Goal: Find specific page/section: Find specific page/section

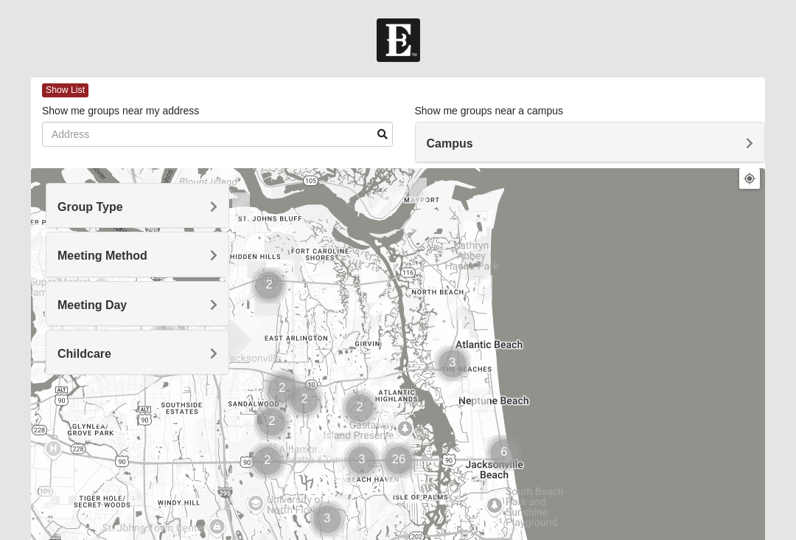
click at [125, 205] on h4 "Group Type" at bounding box center [138, 207] width 160 height 14
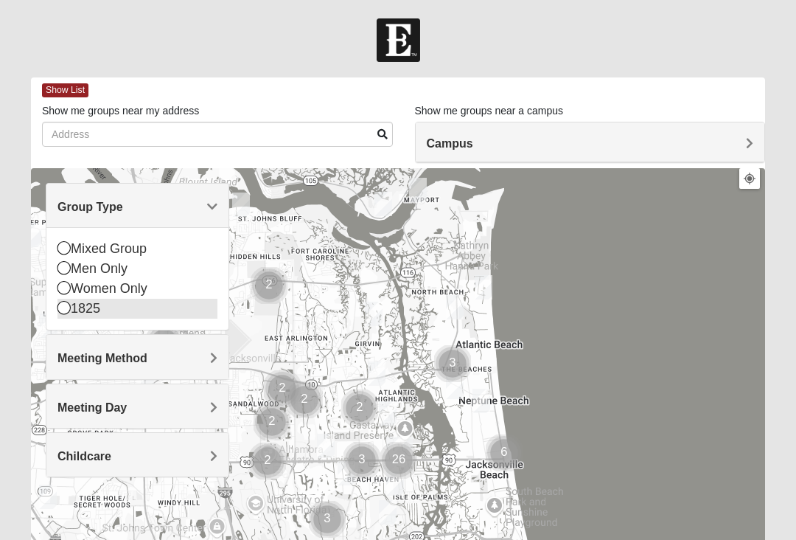
click at [65, 316] on div "1825" at bounding box center [138, 309] width 160 height 20
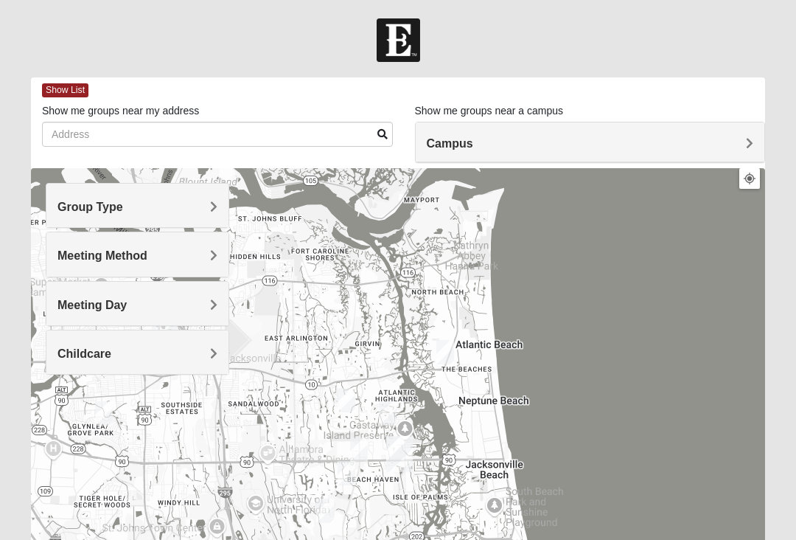
click at [206, 252] on h4 "Meeting Method" at bounding box center [138, 255] width 160 height 14
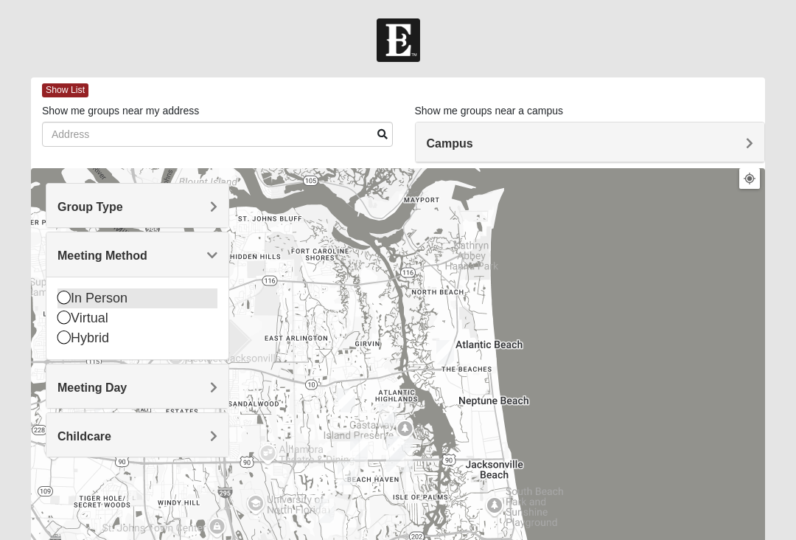
click at [66, 296] on icon at bounding box center [64, 296] width 13 height 13
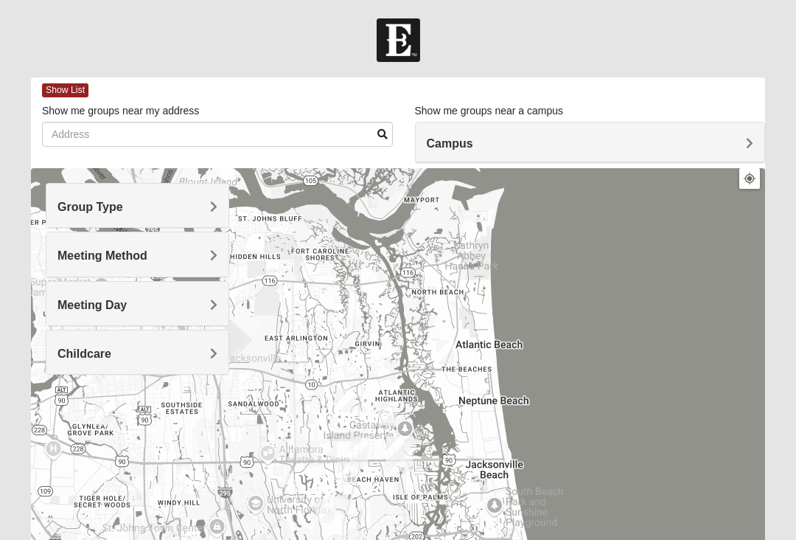
click at [197, 300] on h4 "Meeting Day" at bounding box center [138, 305] width 160 height 14
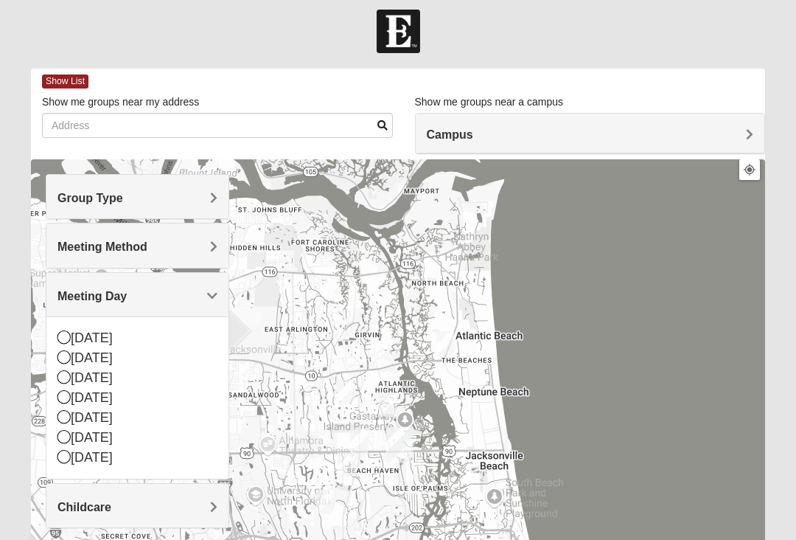
scroll to position [8, 0]
click at [221, 290] on div "Meeting Day" at bounding box center [137, 296] width 182 height 44
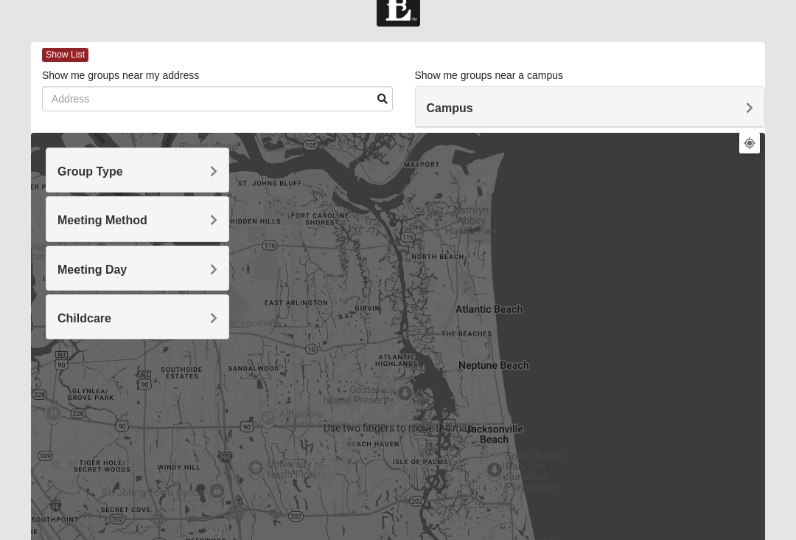
scroll to position [44, 0]
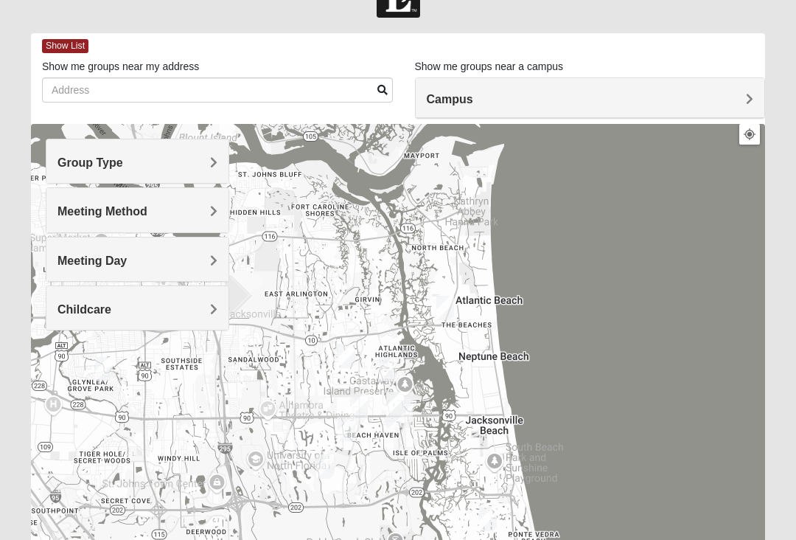
click at [209, 221] on div "Meeting Method" at bounding box center [137, 210] width 182 height 44
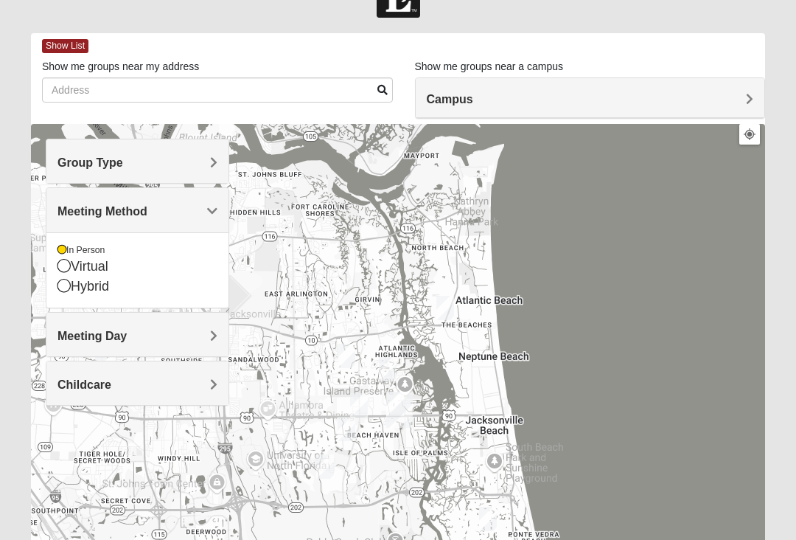
click at [201, 157] on h4 "Group Type" at bounding box center [138, 163] width 160 height 14
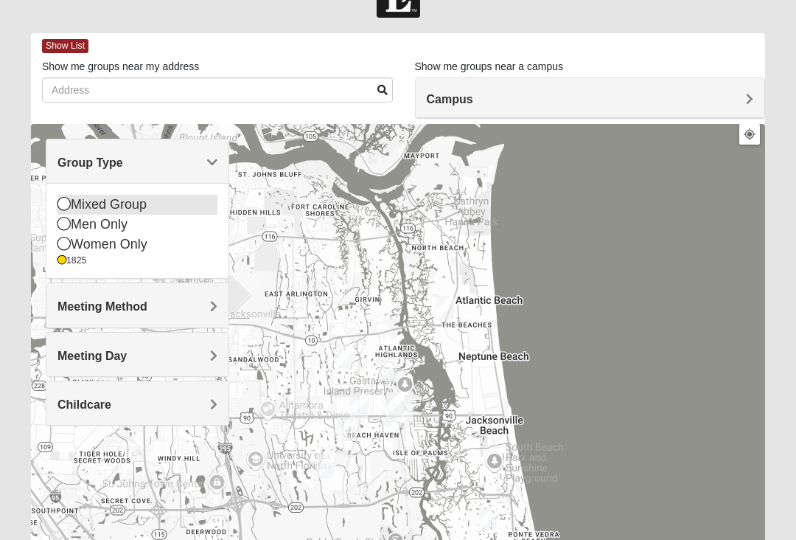
click at [71, 195] on div "Mixed Group" at bounding box center [138, 205] width 160 height 20
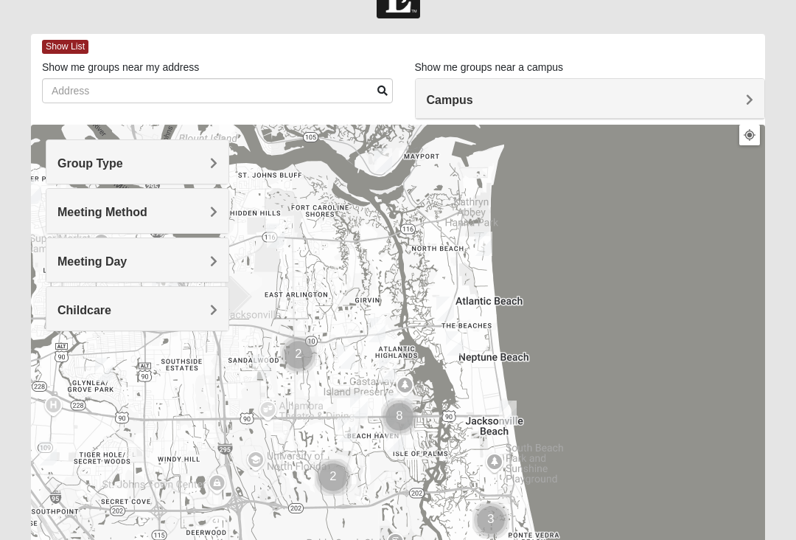
scroll to position [0, 0]
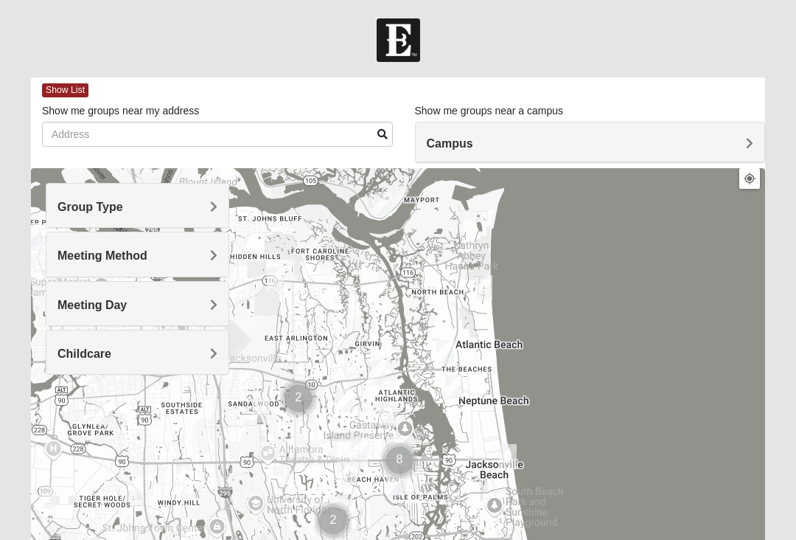
click at [565, 147] on h4 "Campus" at bounding box center [590, 143] width 327 height 14
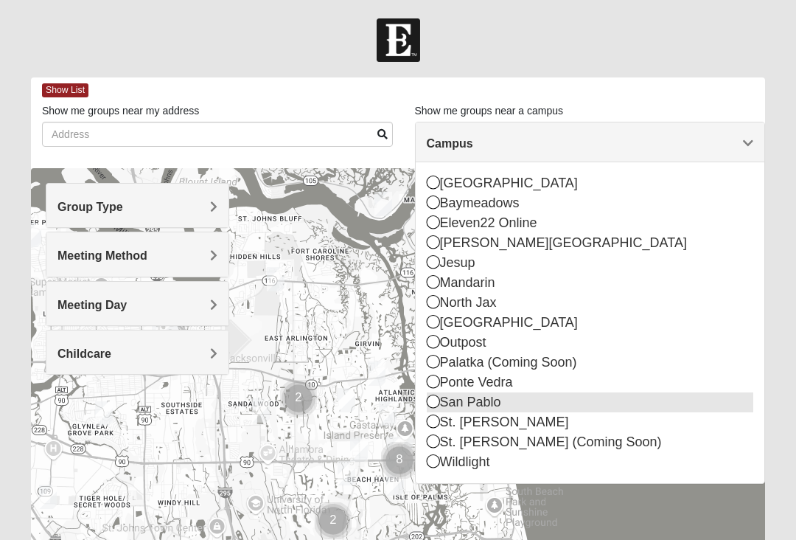
click at [436, 404] on icon at bounding box center [433, 400] width 13 height 13
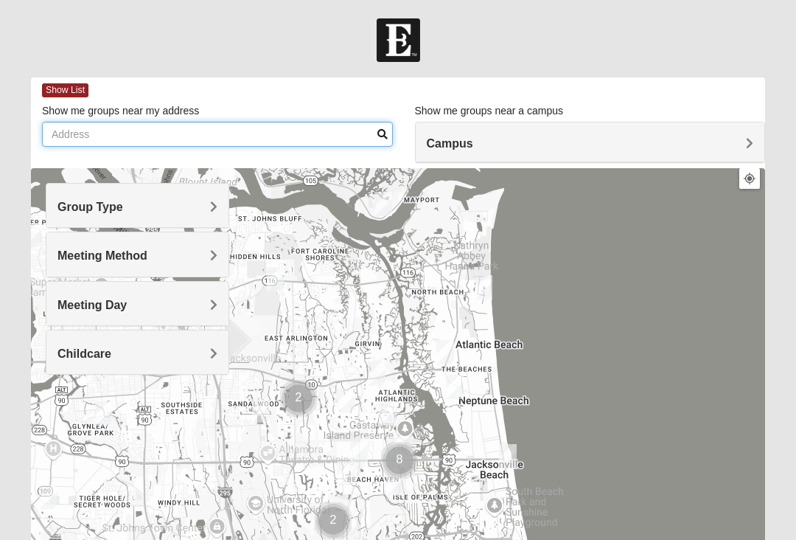
click at [96, 142] on input "Show me groups near my address" at bounding box center [217, 134] width 351 height 25
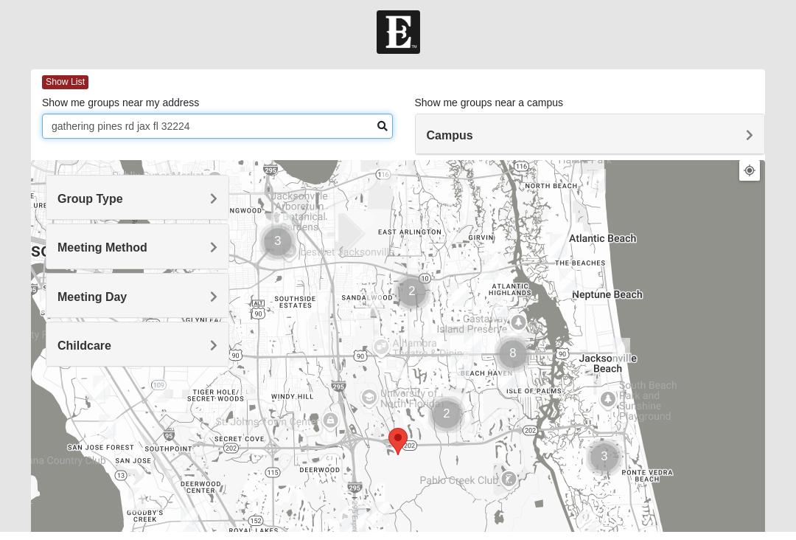
type input "gathering pines rd jax fl 32224"
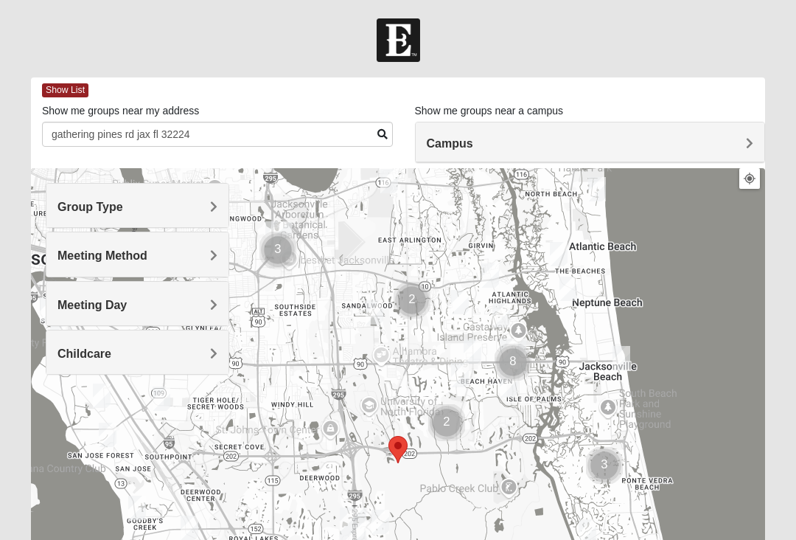
click at [672, 149] on h4 "Campus" at bounding box center [590, 143] width 327 height 14
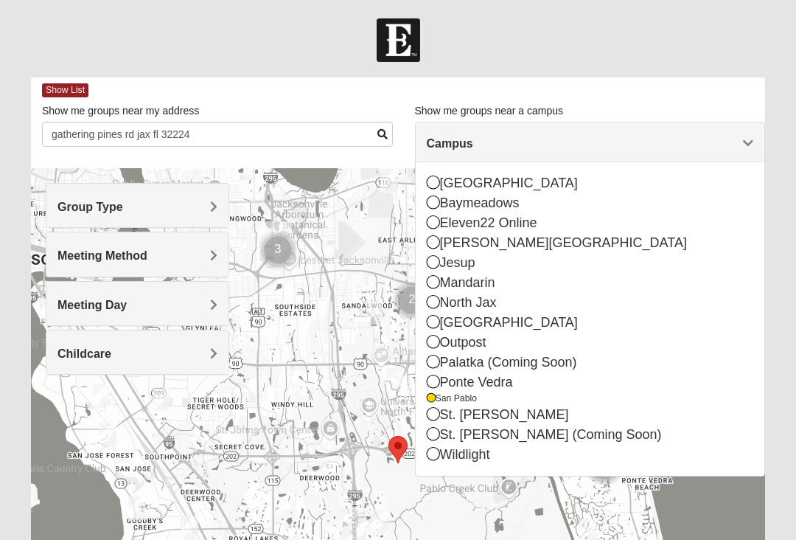
click at [697, 60] on div at bounding box center [398, 40] width 796 height 44
click at [289, 414] on div at bounding box center [398, 463] width 734 height 590
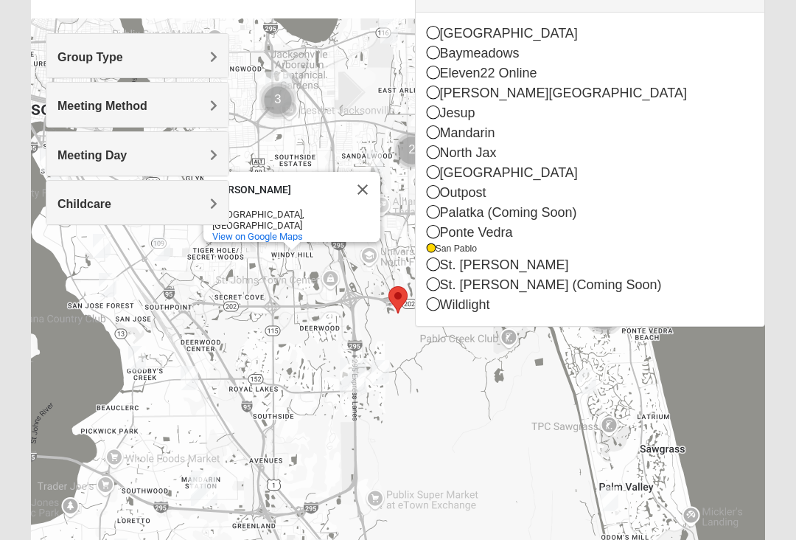
scroll to position [150, 0]
click at [469, 384] on div "[PERSON_NAME][GEOGRAPHIC_DATA][PERSON_NAME], [GEOGRAPHIC_DATA] View on Google M…" at bounding box center [398, 313] width 734 height 590
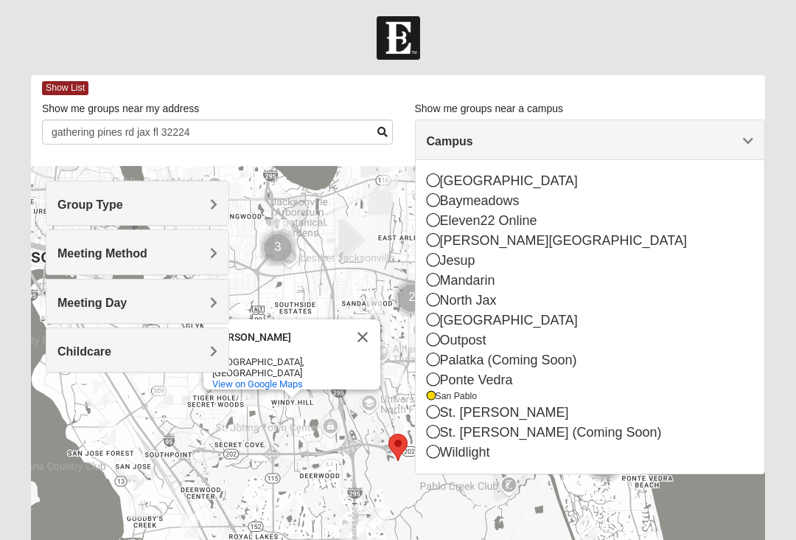
scroll to position [0, 0]
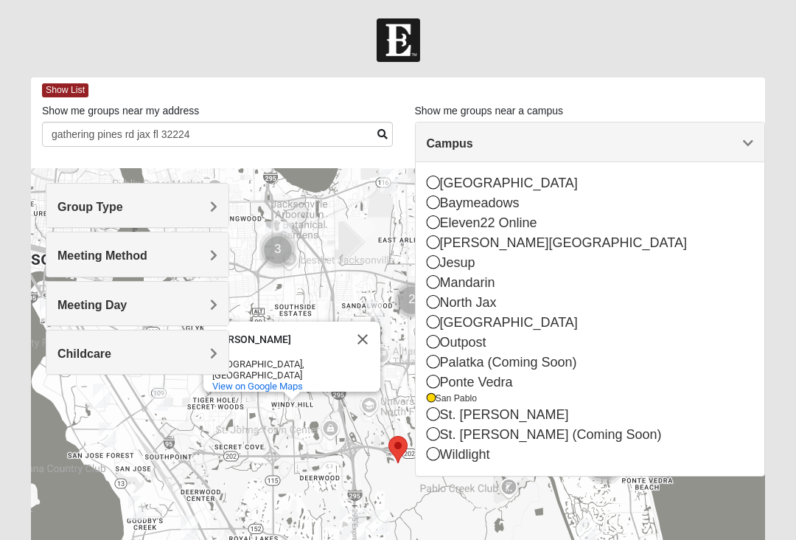
click at [738, 147] on h4 "Campus" at bounding box center [590, 143] width 327 height 14
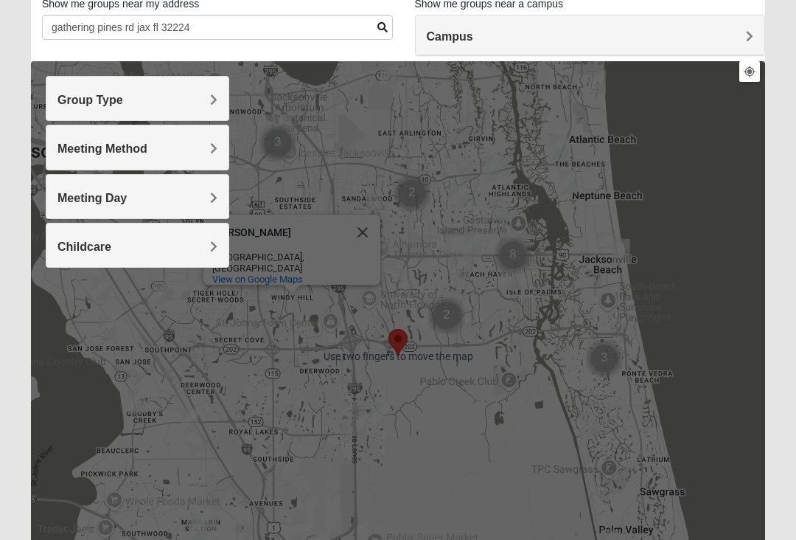
scroll to position [108, 0]
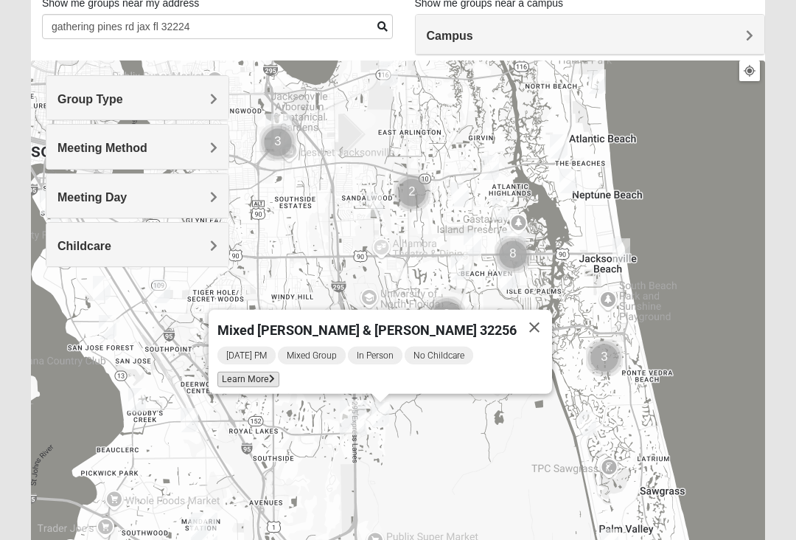
click at [279, 374] on span "Learn More" at bounding box center [249, 379] width 62 height 15
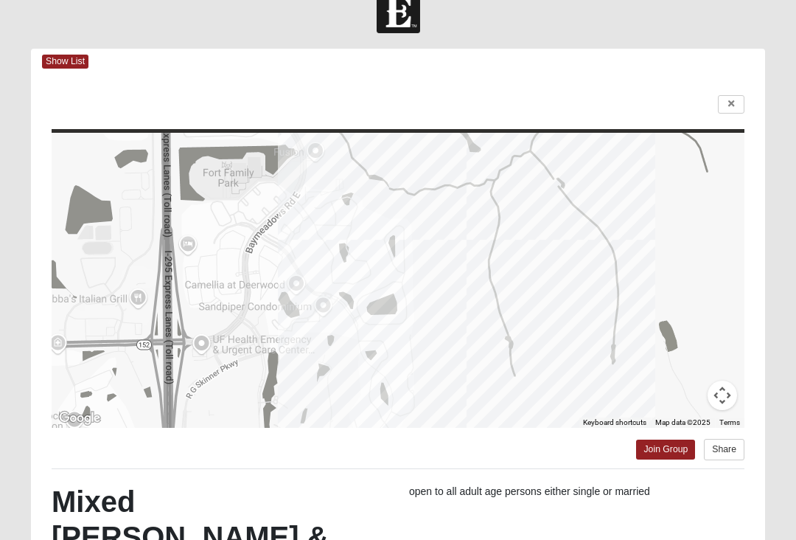
scroll to position [0, 0]
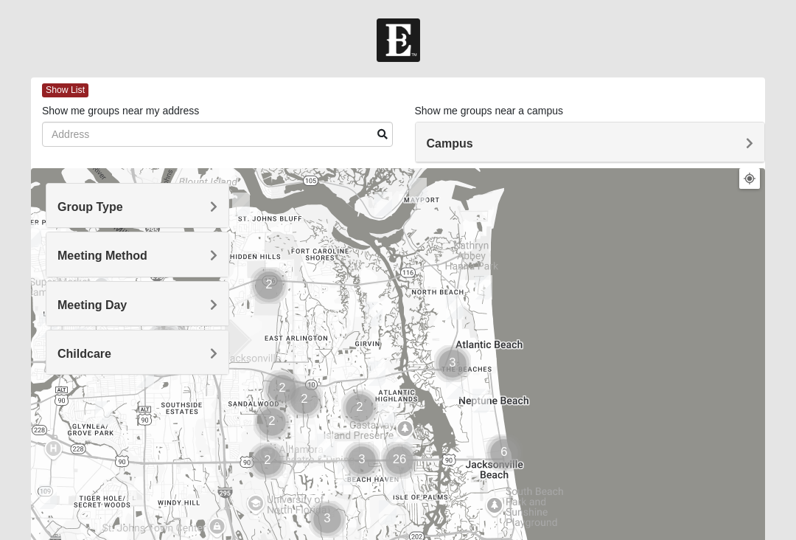
click at [190, 206] on h4 "Group Type" at bounding box center [138, 207] width 160 height 14
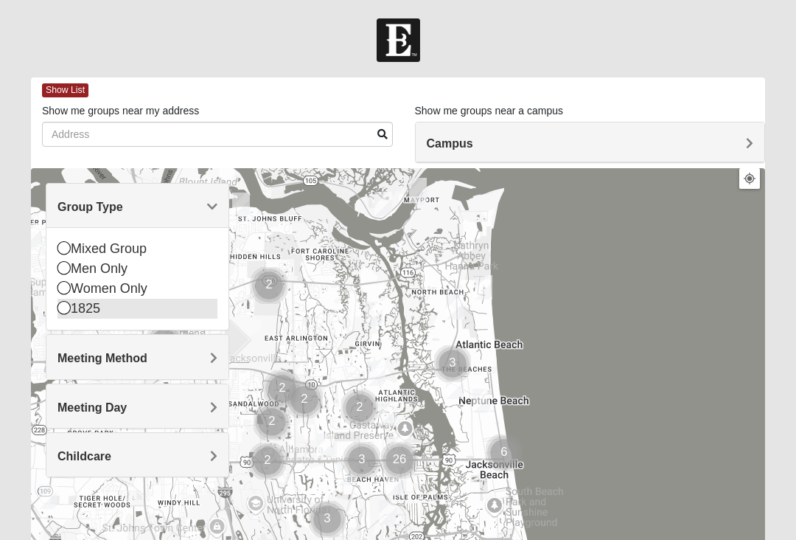
click at [70, 310] on icon at bounding box center [64, 307] width 13 height 13
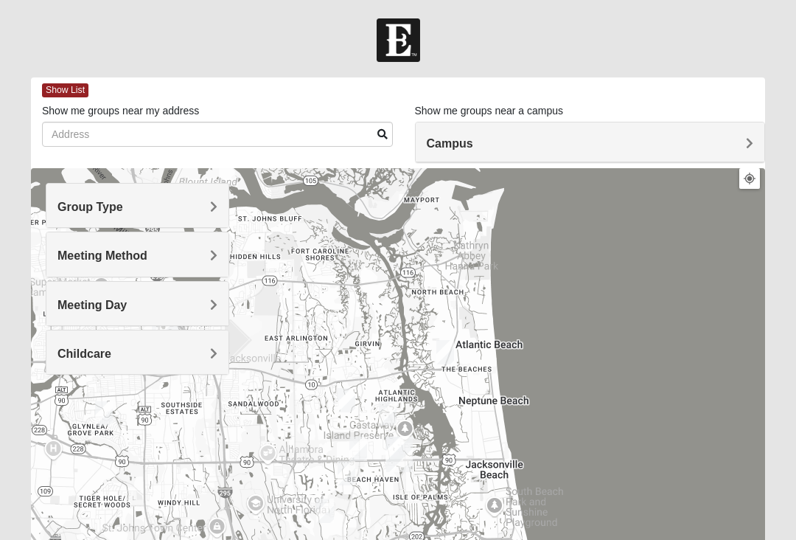
click at [147, 251] on span "Meeting Method" at bounding box center [103, 255] width 90 height 13
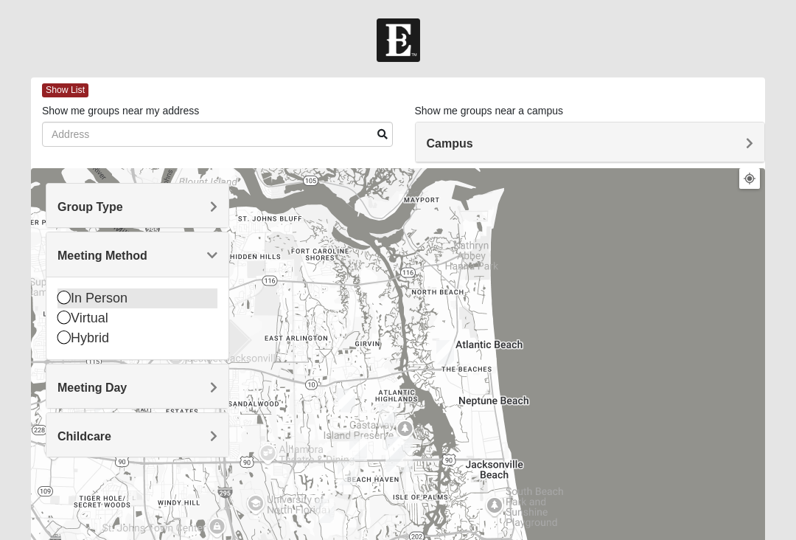
click at [151, 297] on div "In Person" at bounding box center [138, 298] width 160 height 20
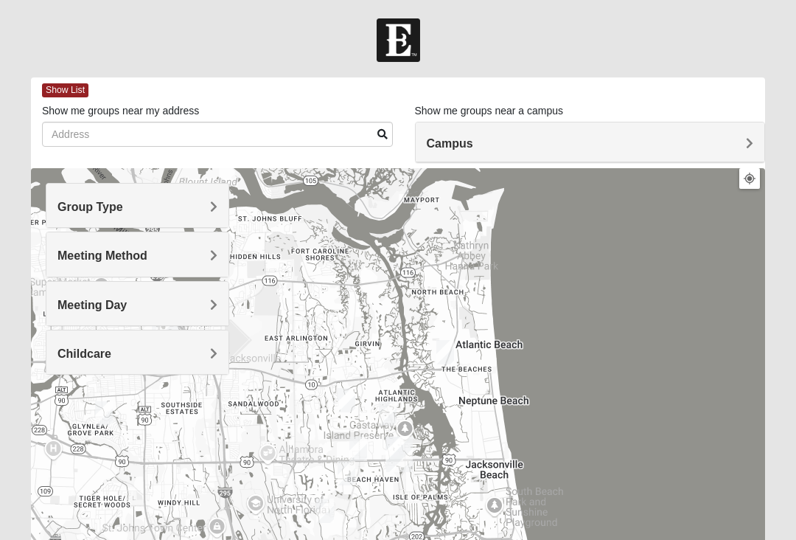
click at [696, 146] on h4 "Campus" at bounding box center [590, 143] width 327 height 14
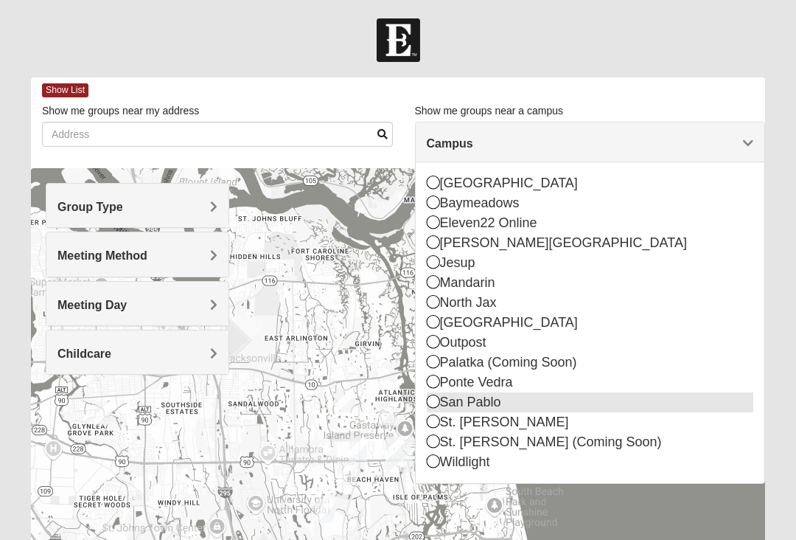
click at [431, 410] on div "San Pablo" at bounding box center [590, 402] width 327 height 20
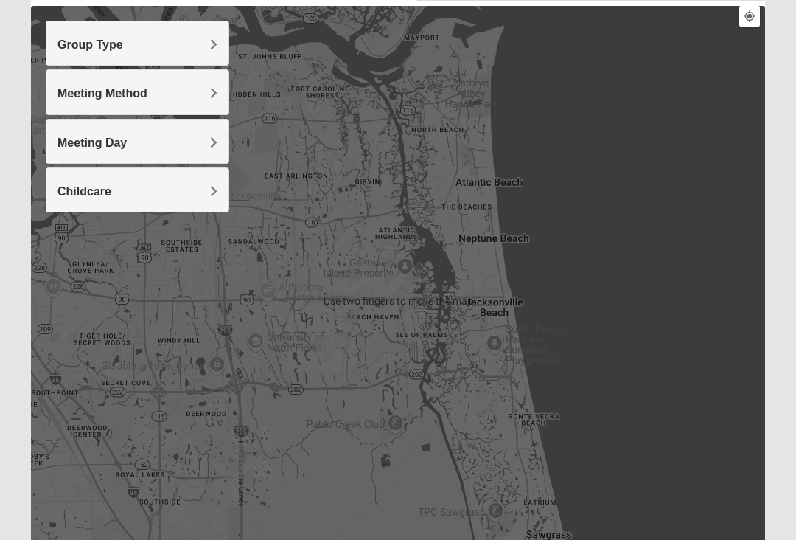
scroll to position [186, 0]
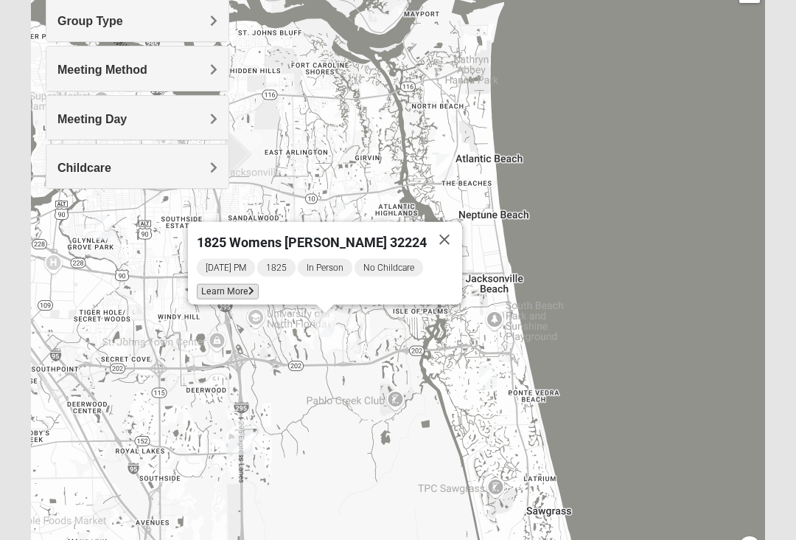
click at [222, 288] on span "Learn More" at bounding box center [228, 291] width 62 height 15
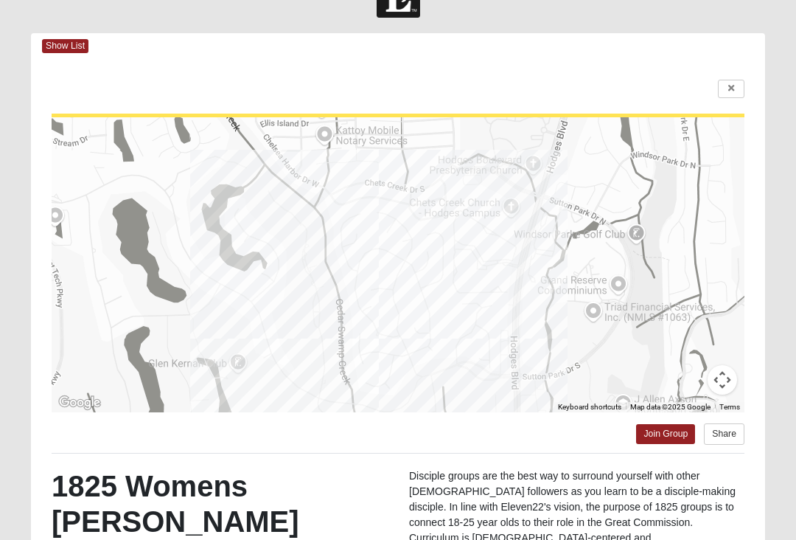
scroll to position [44, 0]
click at [69, 67] on div "To navigate the map with touch gestures double-tap and hold your finger on the …" at bounding box center [398, 413] width 734 height 706
click at [63, 48] on span "Show List" at bounding box center [65, 47] width 46 height 14
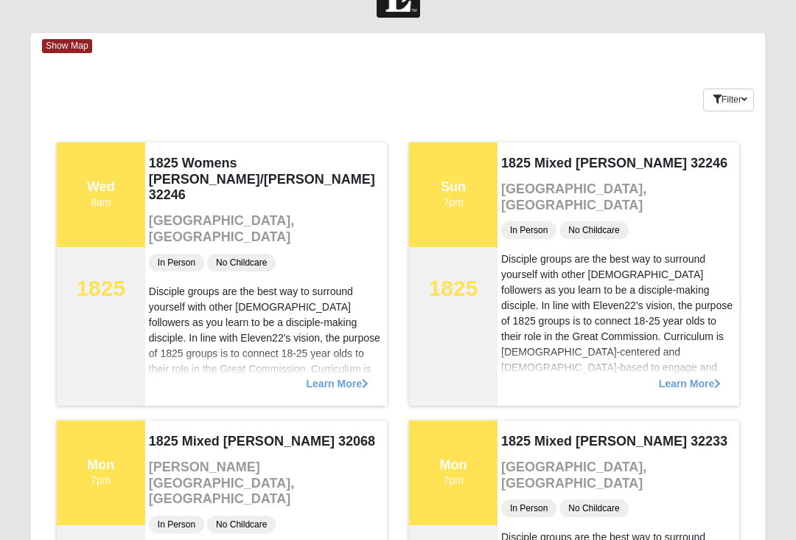
click at [74, 56] on div "Show Map" at bounding box center [403, 46] width 723 height 26
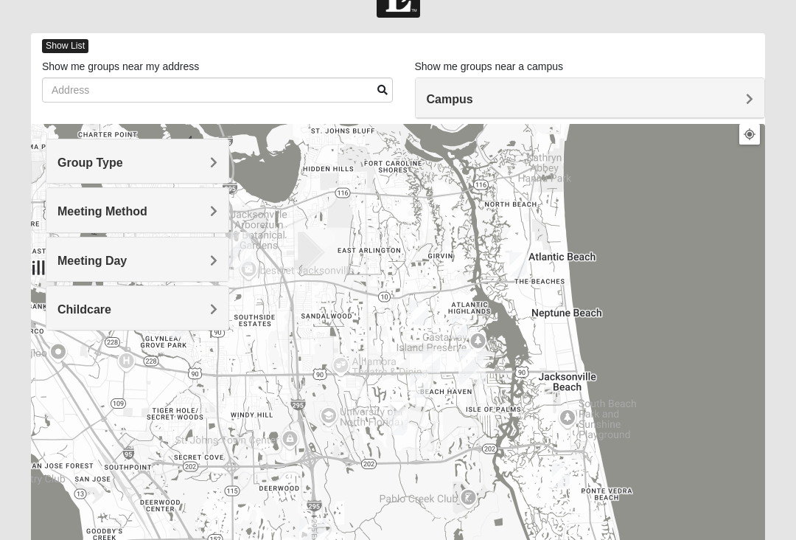
click at [71, 46] on span "Show List" at bounding box center [65, 46] width 46 height 14
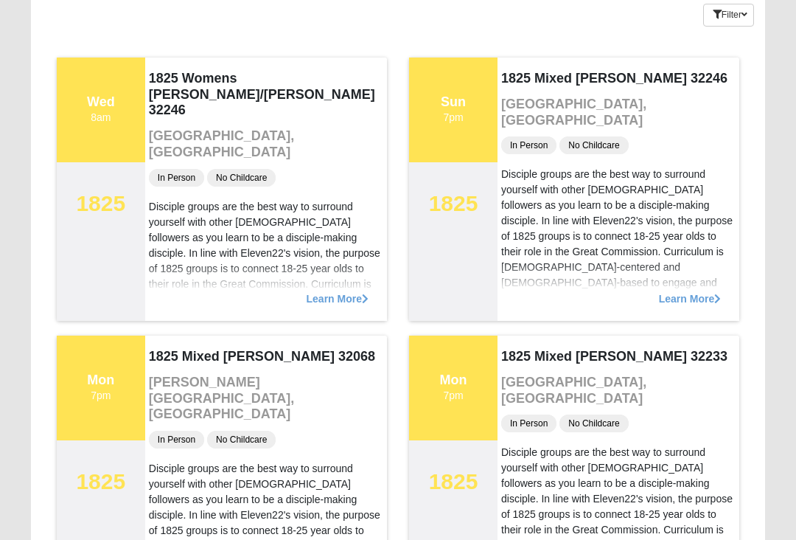
scroll to position [128, 0]
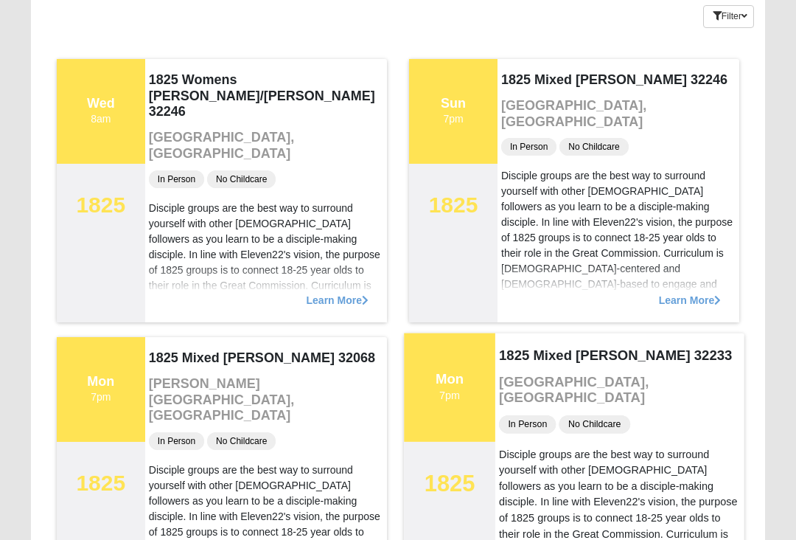
click at [709, 426] on div "1825 Mixed Arola 32233 Jacksonville, FL In Person No Childcare Disciple groups …" at bounding box center [619, 468] width 249 height 271
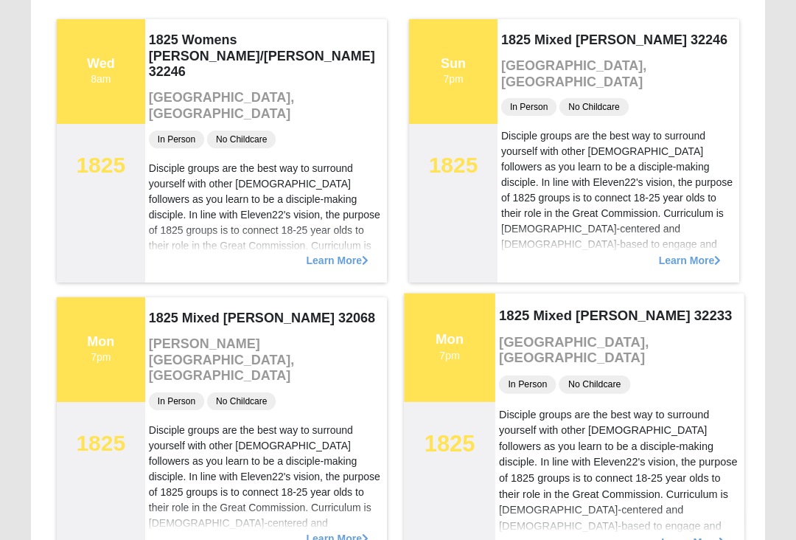
scroll to position [167, 0]
